Goal: Information Seeking & Learning: Learn about a topic

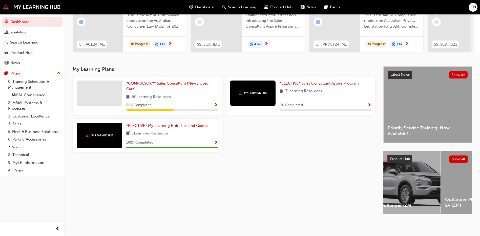
scroll to position [0, 272]
click at [443, 190] on div "Outlander Plug-in Hybrid EV (ZM)" at bounding box center [469, 182] width 65 height 63
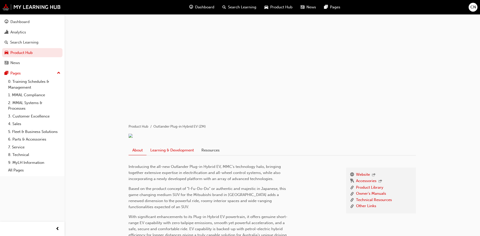
click at [180, 155] on link "Learning & Development" at bounding box center [172, 150] width 51 height 10
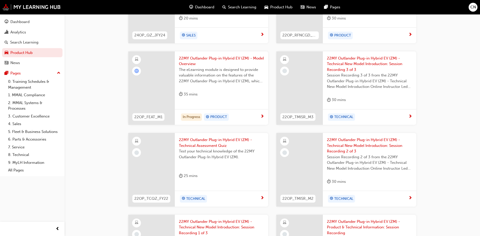
scroll to position [183, 0]
click at [231, 68] on span "22MY Outlander Plug-in Hybrid EV (ZM) - Model Overview" at bounding box center [221, 61] width 85 height 11
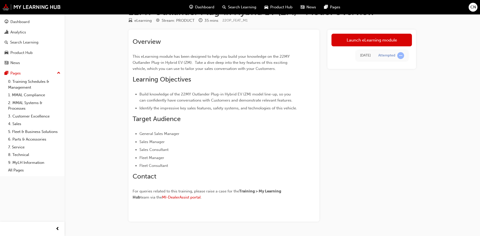
scroll to position [30, 0]
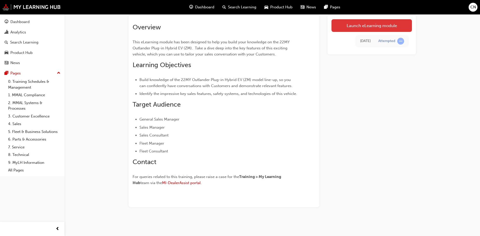
click at [334, 24] on link "Launch eLearning module" at bounding box center [372, 25] width 80 height 13
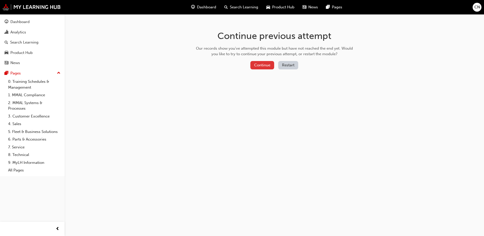
click at [263, 66] on button "Continue" at bounding box center [262, 65] width 24 height 8
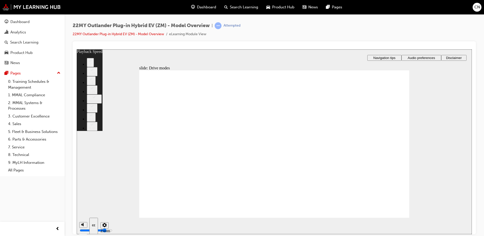
click at [359, 35] on div "22MY Outlander Plug-in Hybrid EV (ZM) - Model Overview | Attempted 22MY Outland…" at bounding box center [274, 31] width 403 height 19
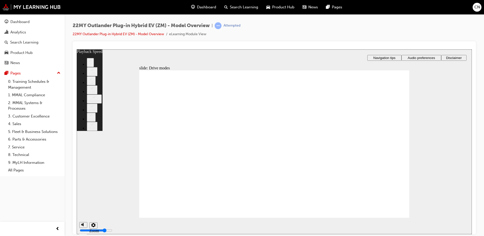
type input "37"
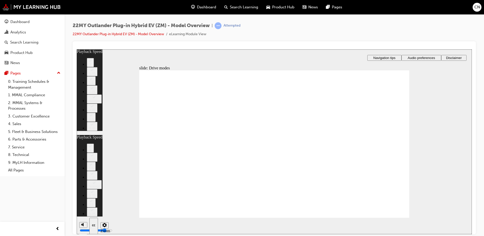
type input "37"
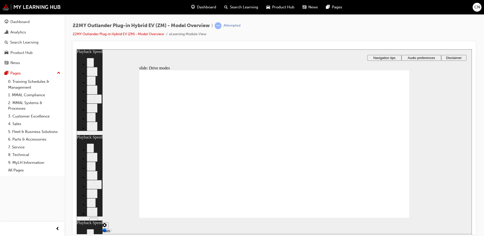
drag, startPoint x: 399, startPoint y: 70, endPoint x: 398, endPoint y: 75, distance: 5.3
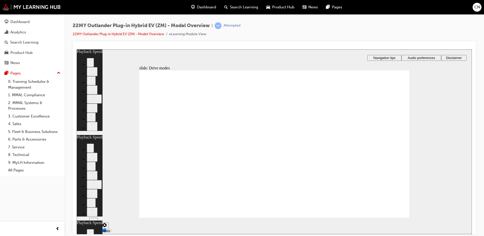
type input "2"
type input "37"
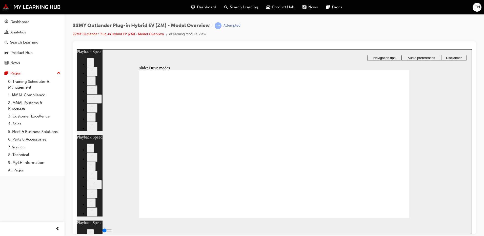
type input "37"
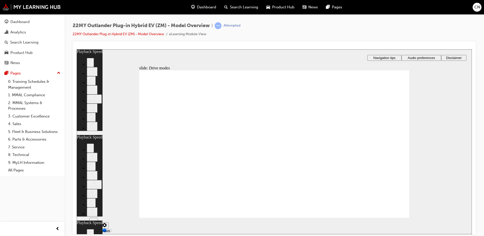
type input "34"
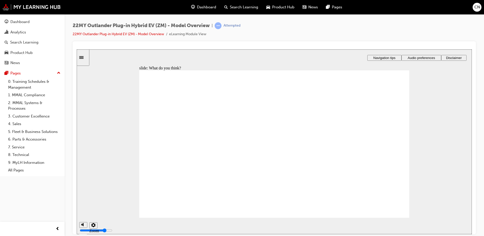
radio input "true"
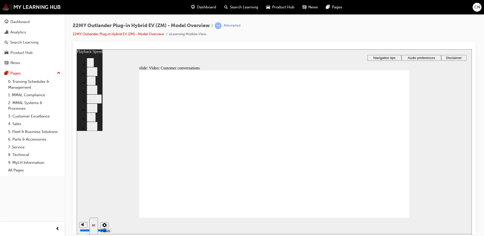
type input "142"
click at [28, 19] on div "Dashboard" at bounding box center [19, 22] width 19 height 6
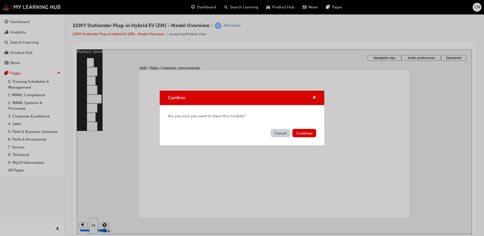
click at [316, 94] on div "Confirm" at bounding box center [242, 98] width 165 height 14
click at [313, 98] on span "cross-icon" at bounding box center [314, 98] width 4 height 5
